Goal: Information Seeking & Learning: Learn about a topic

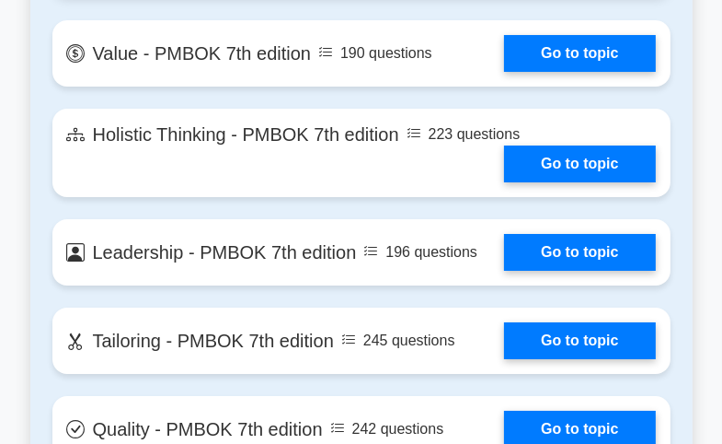
scroll to position [4510, 0]
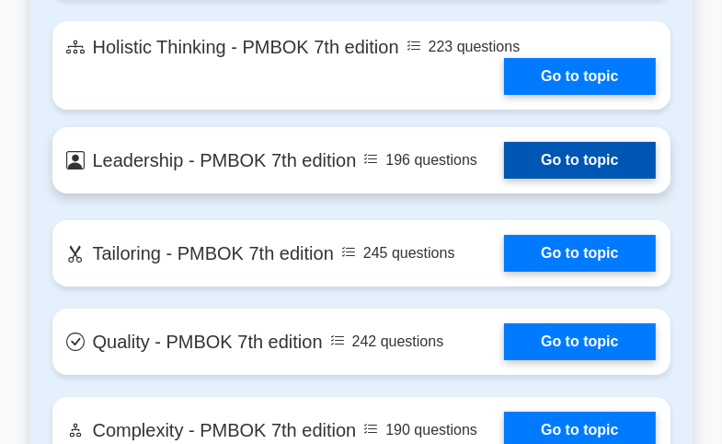
click at [572, 154] on link "Go to topic" at bounding box center [579, 160] width 151 height 37
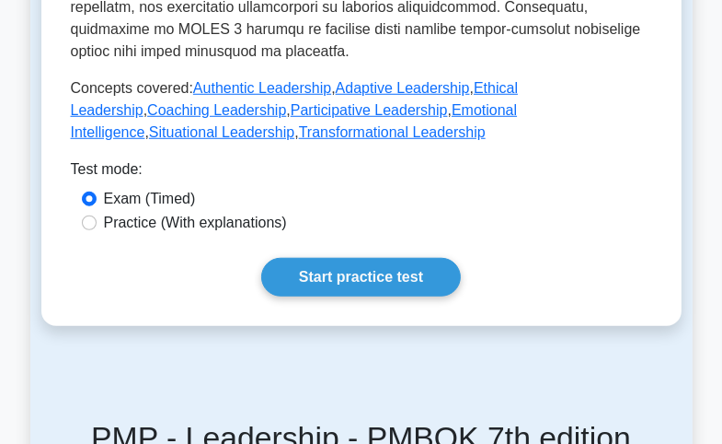
scroll to position [1012, 0]
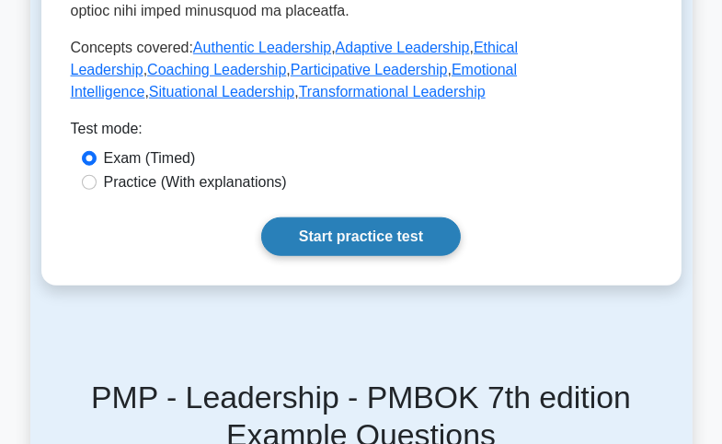
click at [399, 245] on link "Start practice test" at bounding box center [361, 236] width 200 height 39
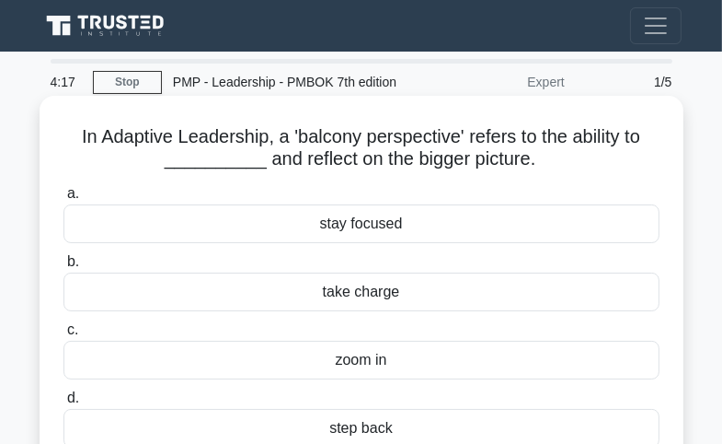
scroll to position [92, 0]
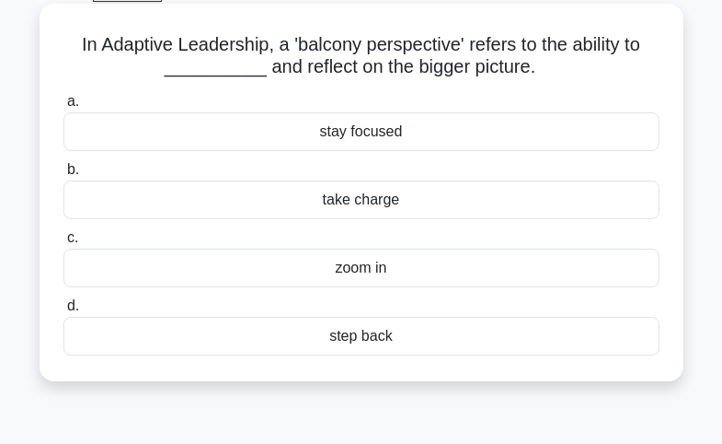
click at [337, 133] on div "stay focused" at bounding box center [362, 131] width 596 height 39
click at [64, 108] on input "a. stay focused" at bounding box center [64, 102] width 0 height 12
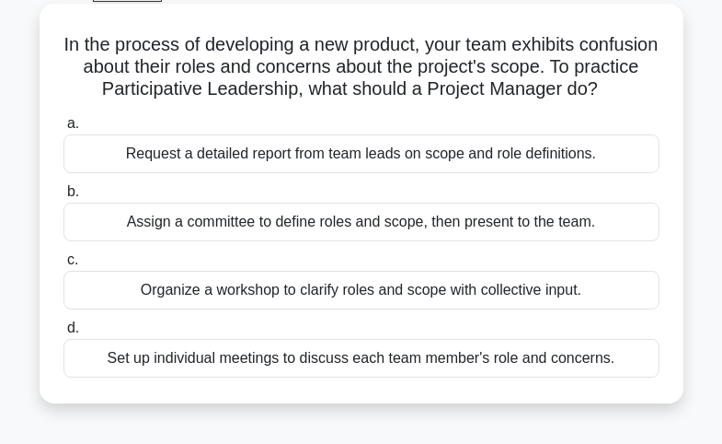
scroll to position [184, 0]
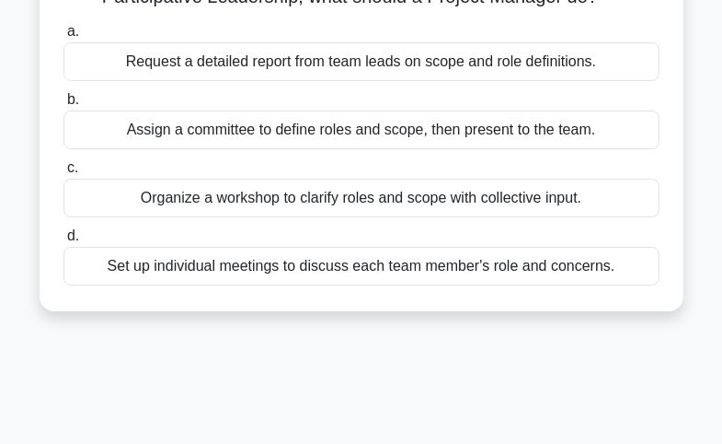
click at [167, 285] on div "Set up individual meetings to discuss each team member's role and concerns." at bounding box center [362, 266] width 596 height 39
click at [64, 242] on input "d. Set up individual meetings to discuss each team member's role and concerns." at bounding box center [64, 236] width 0 height 12
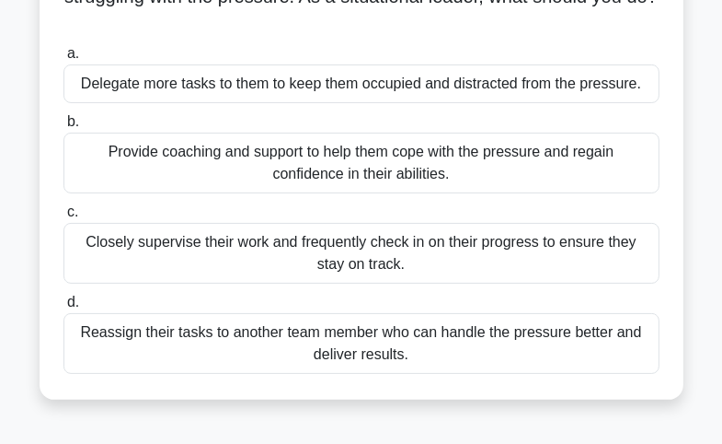
click at [243, 334] on div "Reassign their tasks to another team member who can handle the pressure better …" at bounding box center [362, 343] width 596 height 61
click at [64, 308] on input "d. Reassign their tasks to another team member who can handle the pressure bett…" at bounding box center [64, 302] width 0 height 12
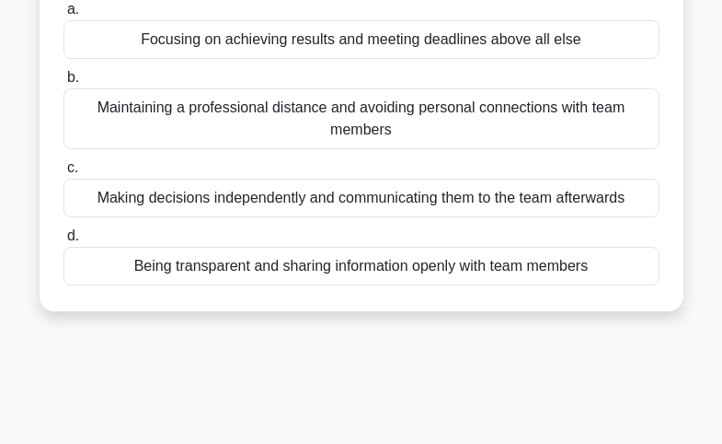
click at [369, 268] on div "Being transparent and sharing information openly with team members" at bounding box center [362, 266] width 596 height 39
click at [64, 242] on input "d. Being transparent and sharing information openly with team members" at bounding box center [64, 236] width 0 height 12
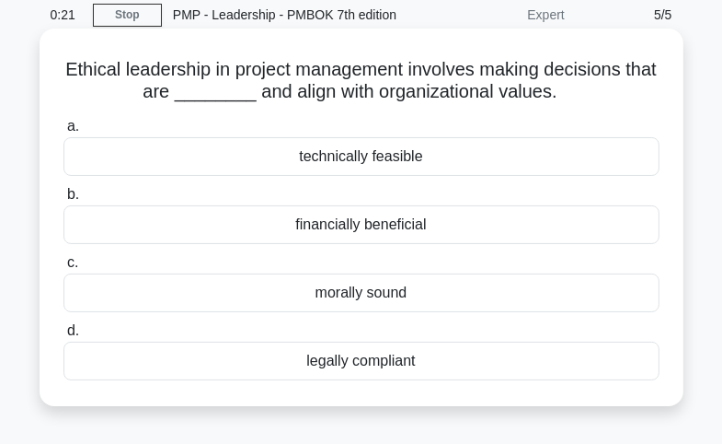
scroll to position [92, 0]
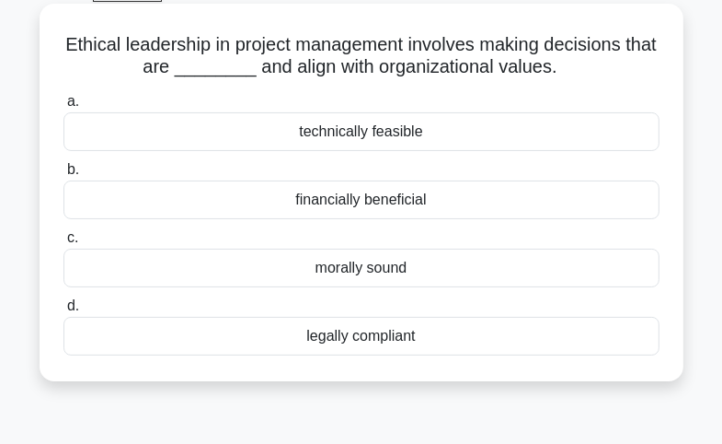
click at [361, 269] on div "morally sound" at bounding box center [362, 267] width 596 height 39
click at [64, 244] on input "c. morally sound" at bounding box center [64, 238] width 0 height 12
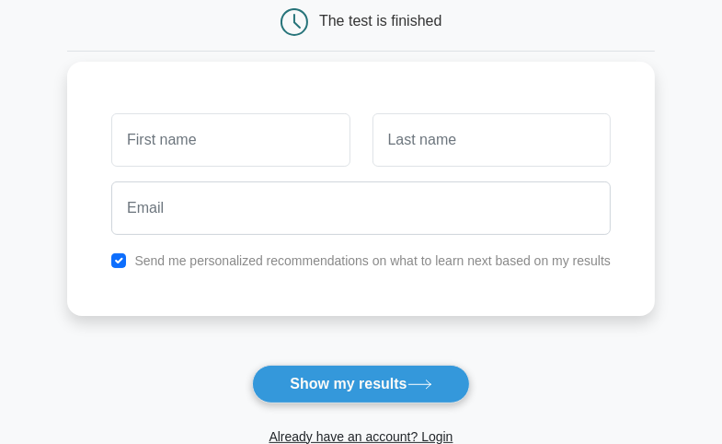
scroll to position [184, 0]
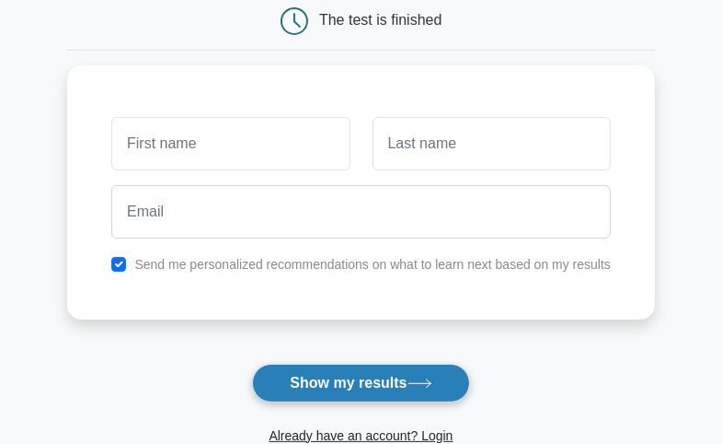
click at [327, 382] on button "Show my results" at bounding box center [360, 383] width 217 height 39
